Goal: Task Accomplishment & Management: Manage account settings

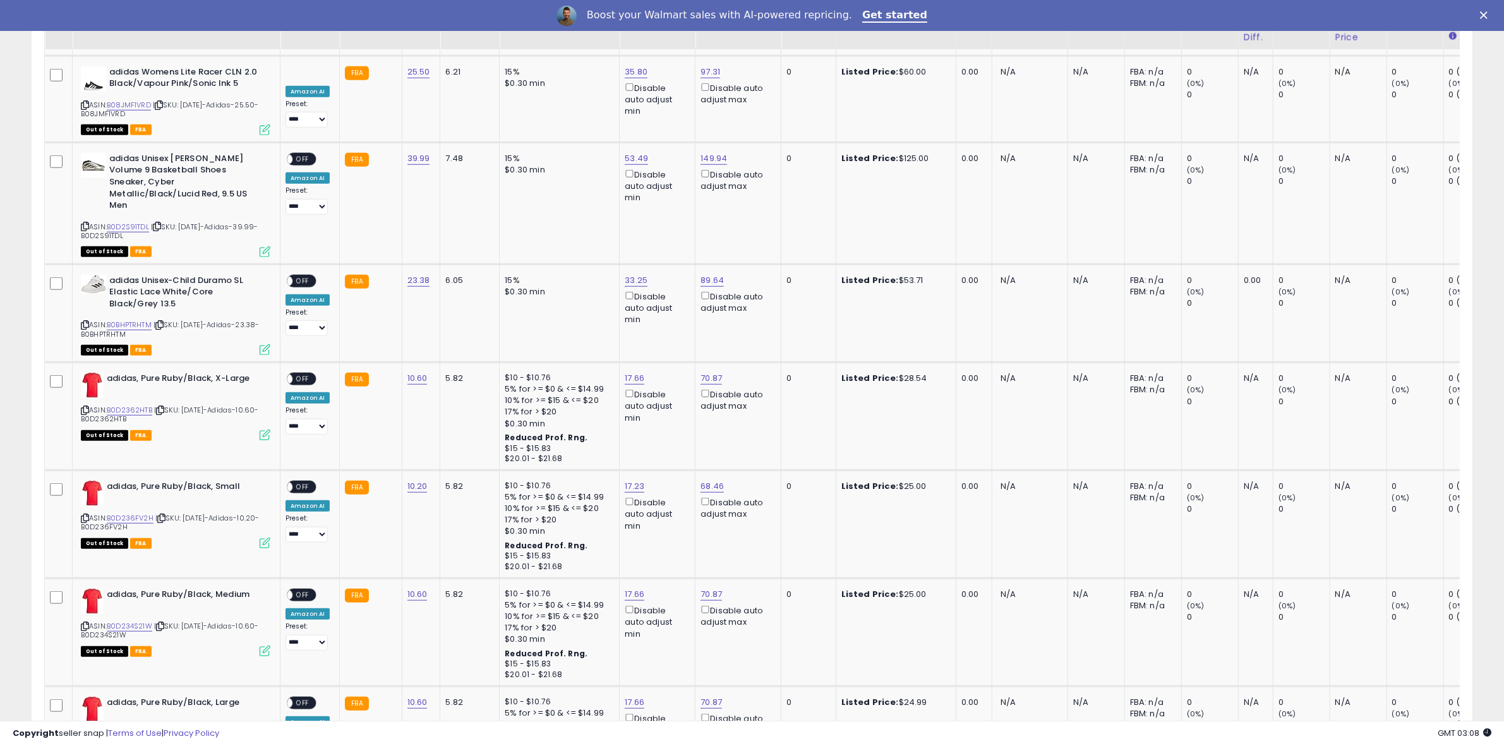
scroll to position [1958, 0]
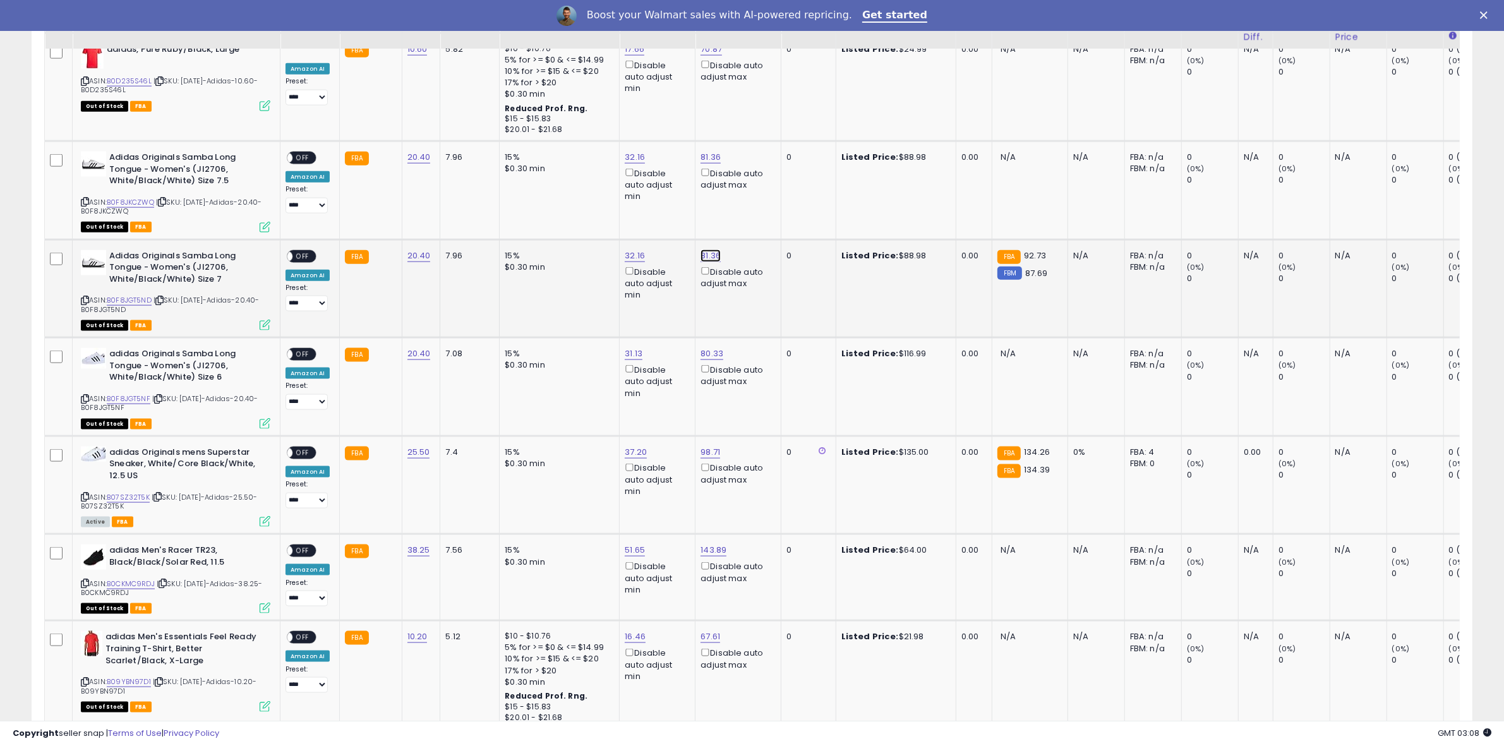
click at [702, 249] on link "81.36" at bounding box center [710, 255] width 20 height 13
drag, startPoint x: 683, startPoint y: 182, endPoint x: 494, endPoint y: 180, distance: 188.8
type input "***"
click button "submit" at bounding box center [739, 181] width 21 height 19
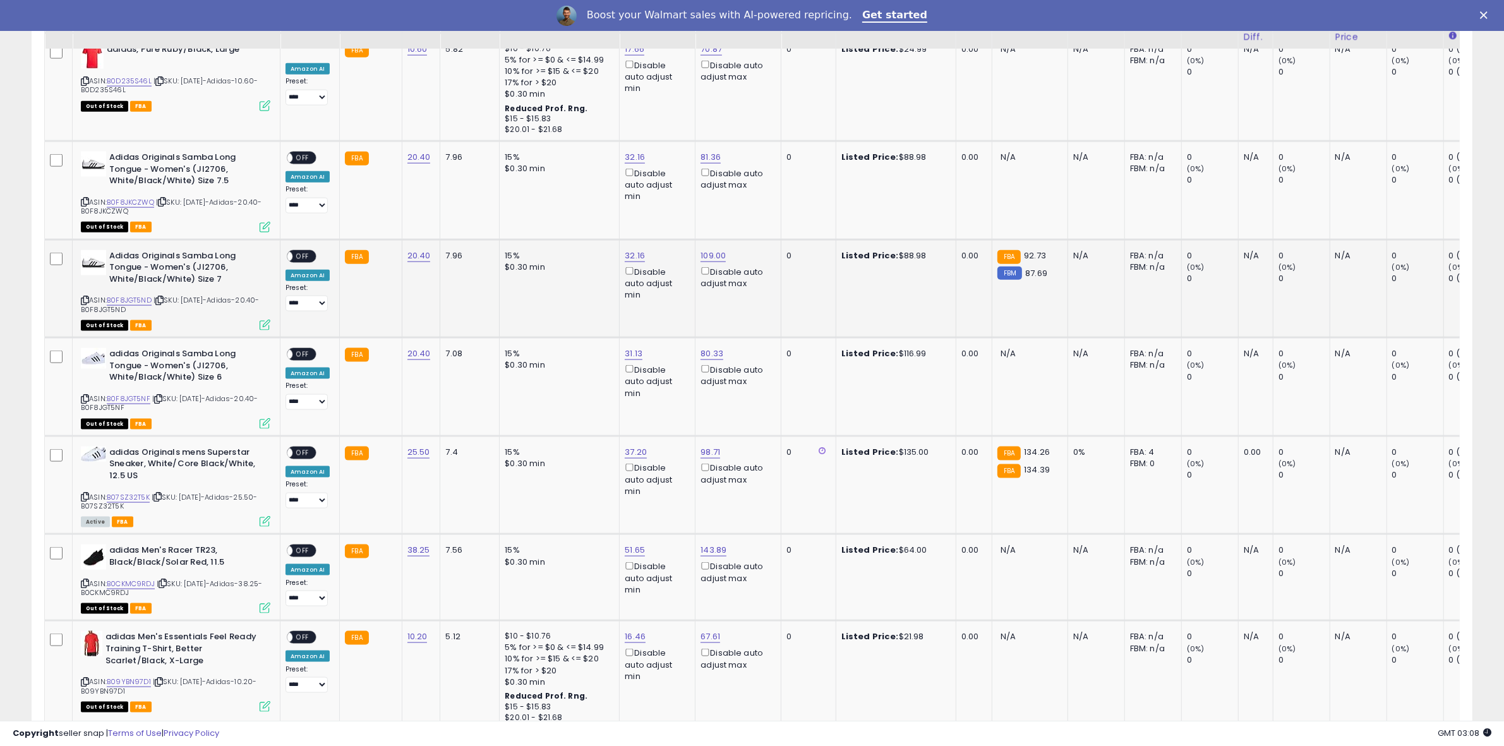
click at [301, 251] on span "OFF" at bounding box center [302, 256] width 20 height 11
click at [711, 446] on link "98.71" at bounding box center [710, 452] width 20 height 13
drag, startPoint x: 521, startPoint y: 373, endPoint x: 463, endPoint y: 357, distance: 60.2
type input "***"
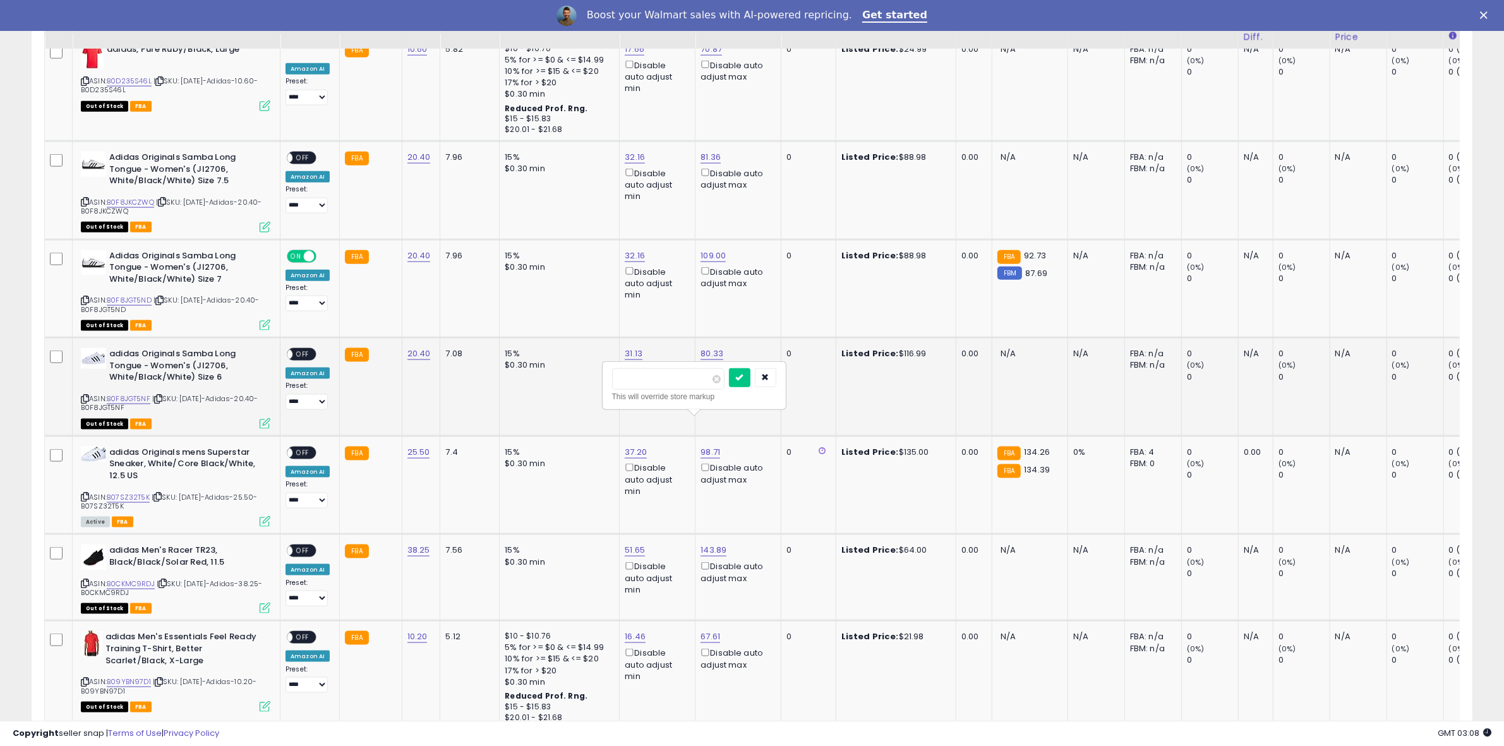
click button "submit" at bounding box center [739, 377] width 21 height 19
click at [309, 447] on span "OFF" at bounding box center [302, 452] width 20 height 11
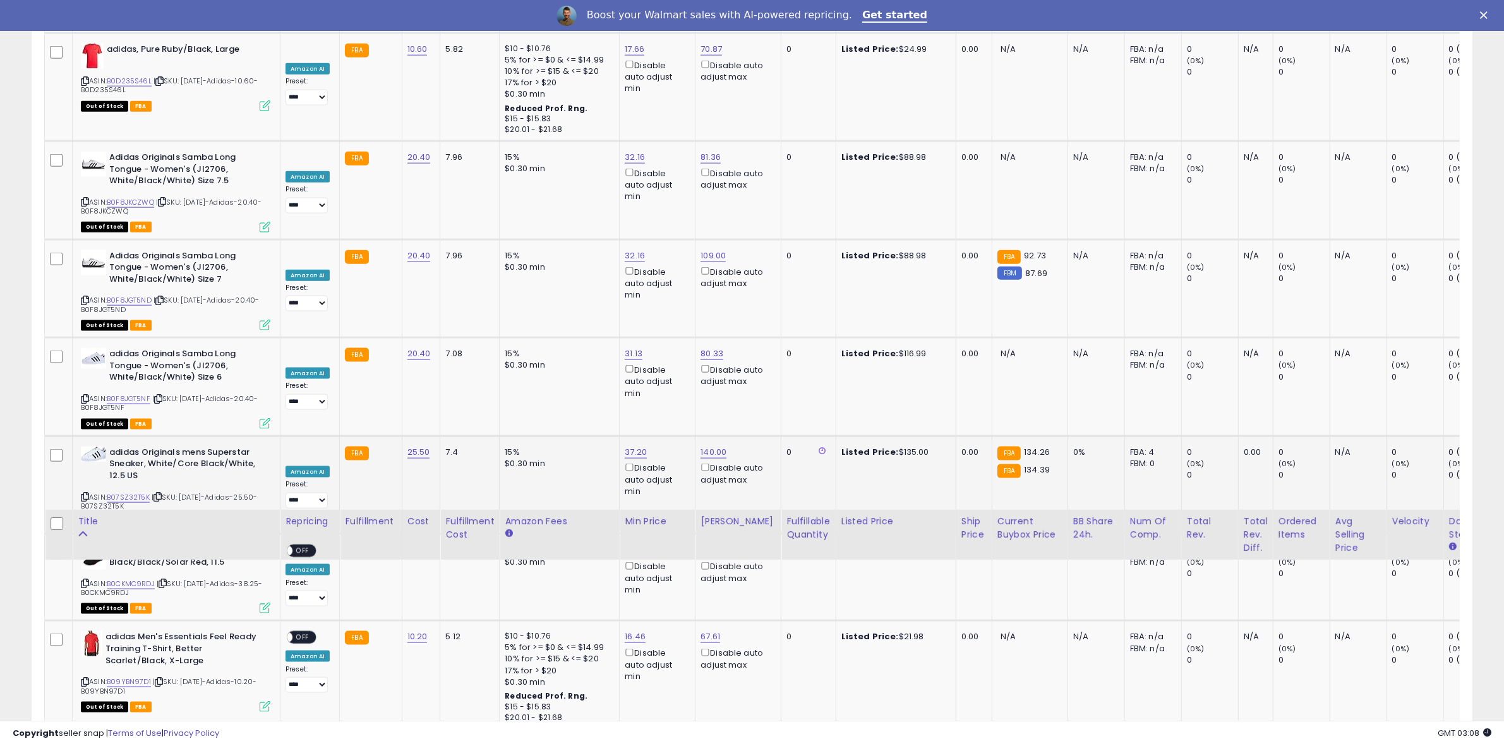
scroll to position [2511, 0]
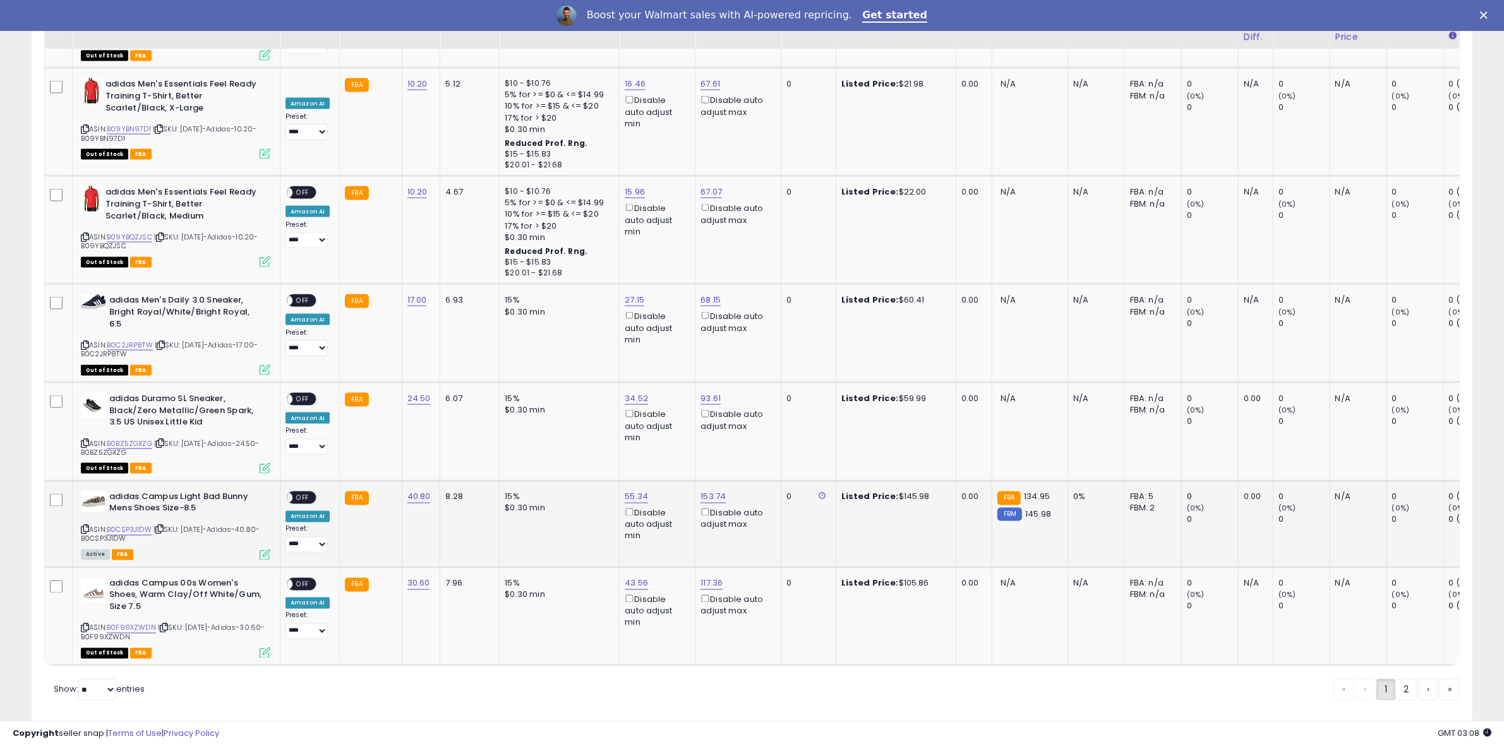
click at [302, 492] on span "OFF" at bounding box center [302, 497] width 20 height 11
click at [1407, 679] on link "2" at bounding box center [1405, 689] width 21 height 21
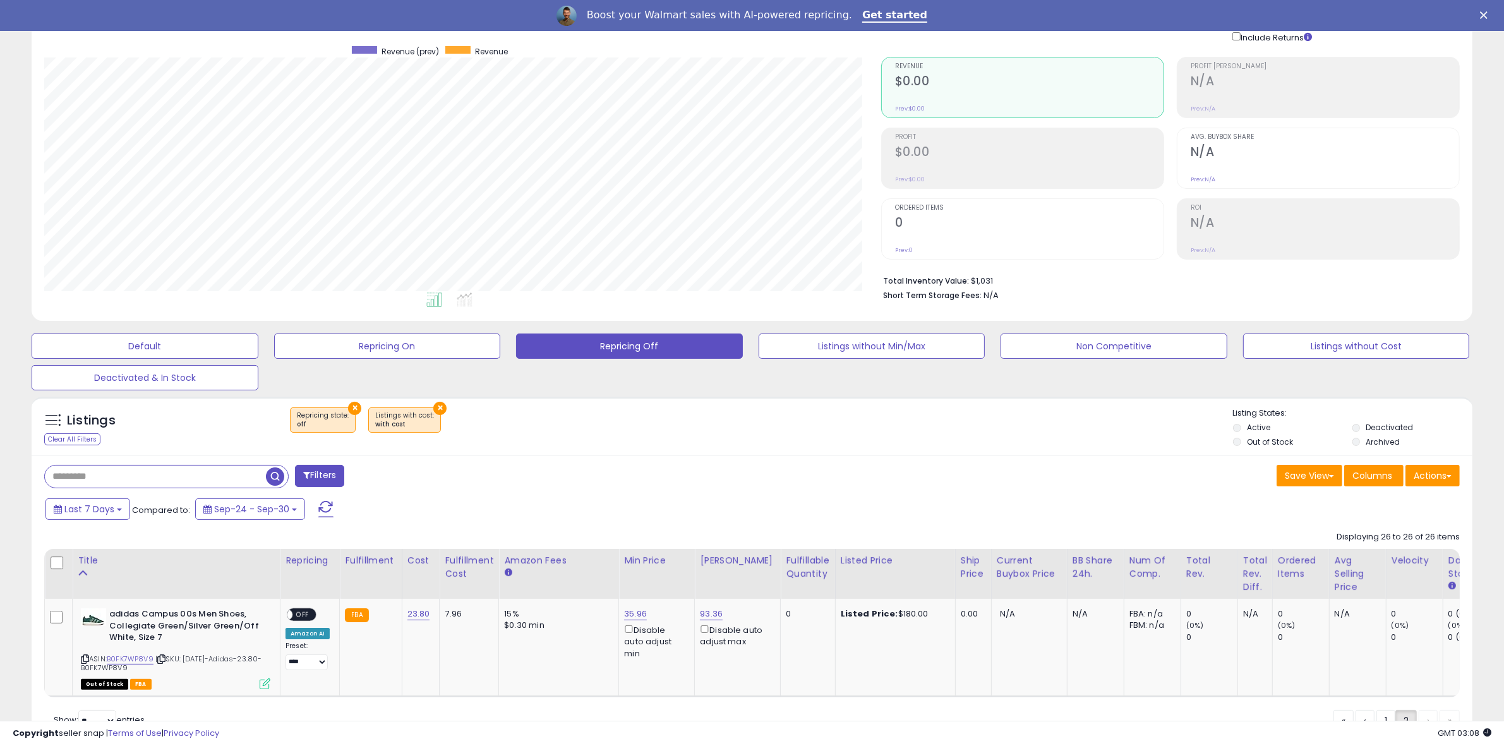
scroll to position [169, 0]
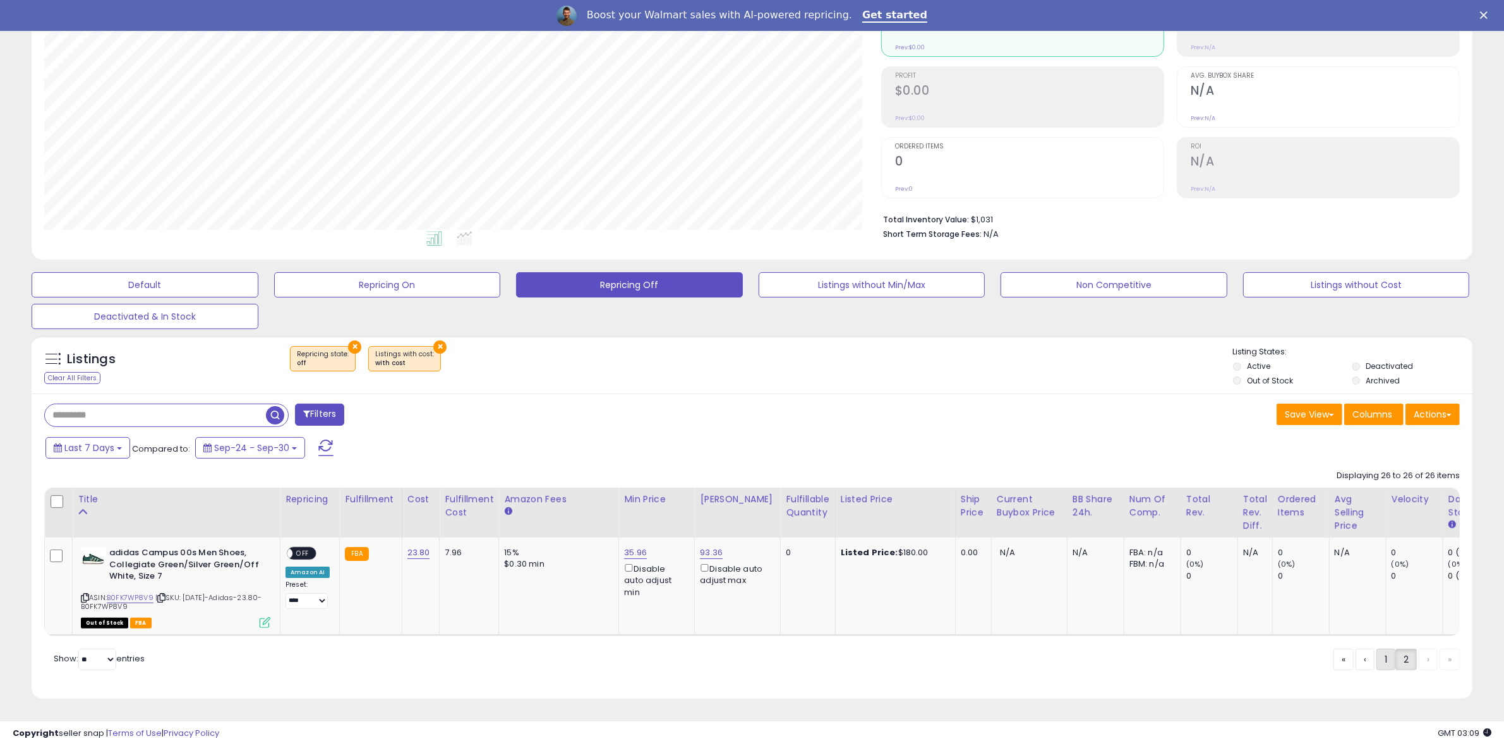
click at [1377, 658] on link "1" at bounding box center [1385, 659] width 19 height 21
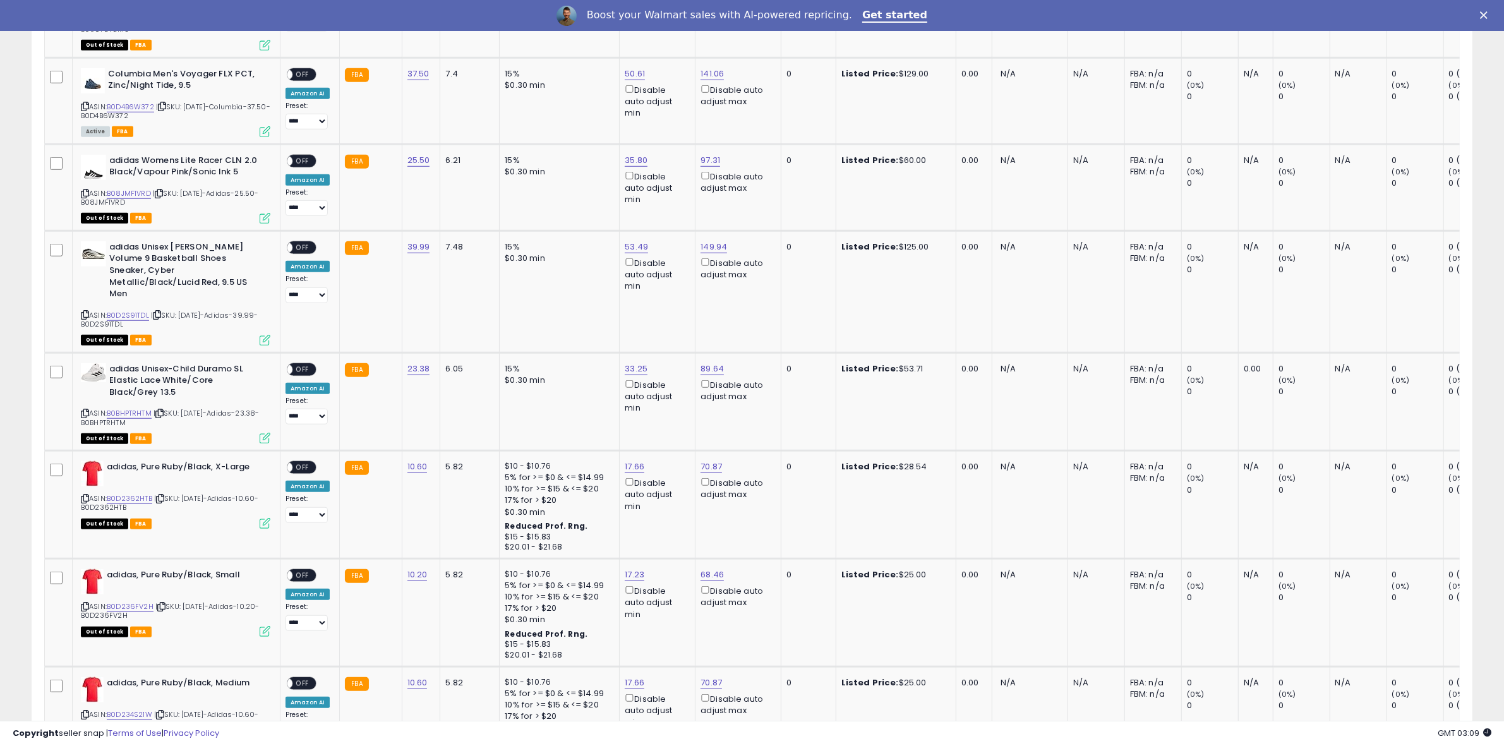
scroll to position [0, 0]
